Goal: Task Accomplishment & Management: Complete application form

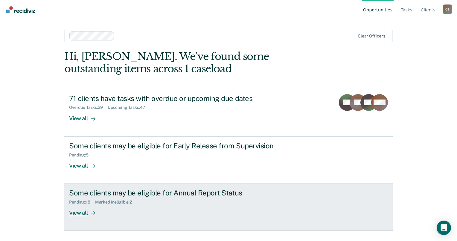
click at [81, 213] on div "View all" at bounding box center [86, 210] width 34 height 12
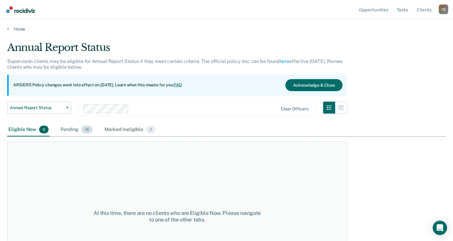
click at [73, 128] on div "Pending 18" at bounding box center [76, 129] width 34 height 13
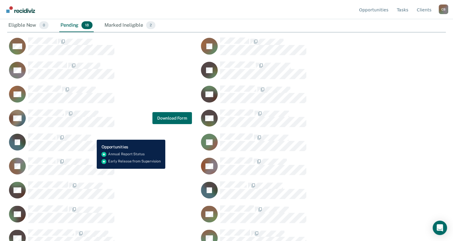
scroll to position [115, 0]
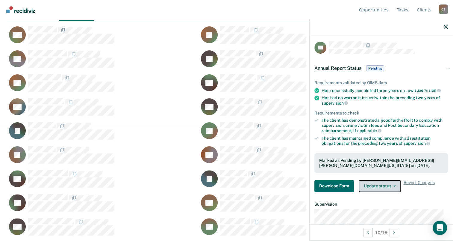
click at [389, 183] on button "Update status" at bounding box center [379, 186] width 42 height 12
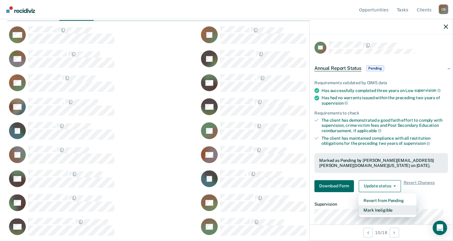
click at [390, 211] on button "Mark Ineligible" at bounding box center [387, 210] width 58 height 10
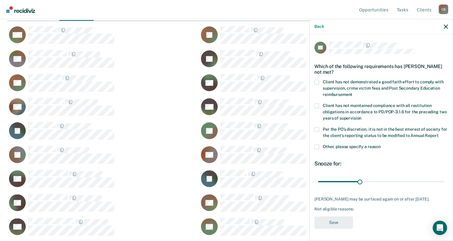
click at [317, 149] on span at bounding box center [316, 146] width 5 height 5
click at [381, 144] on input "Other, please specify a reason" at bounding box center [381, 144] width 0 height 0
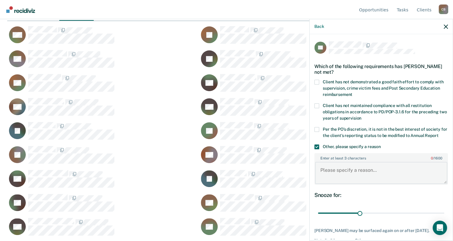
click at [377, 175] on textarea "Enter at least 3 characters 0 / 1600" at bounding box center [381, 173] width 132 height 22
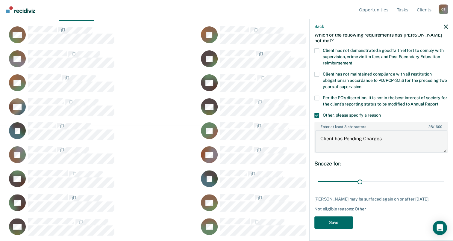
scroll to position [36, 0]
type textarea "Client has Pending Charges."
click at [329, 221] on button "Save" at bounding box center [333, 222] width 39 height 12
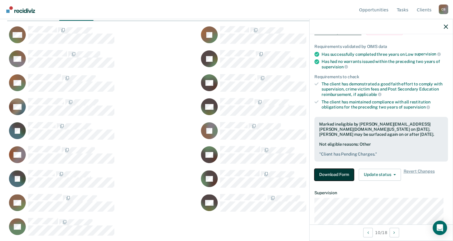
click at [342, 172] on button "Download Form" at bounding box center [333, 174] width 39 height 12
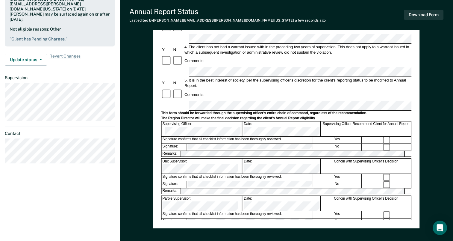
scroll to position [180, 0]
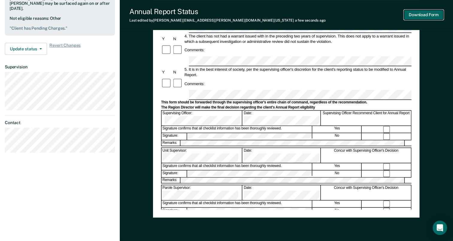
click at [428, 13] on button "Download Form" at bounding box center [423, 15] width 39 height 10
